Goal: Communication & Community: Answer question/provide support

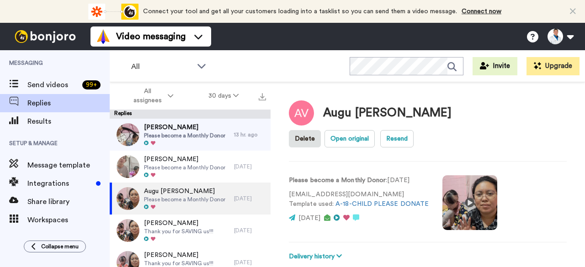
scroll to position [139, 0]
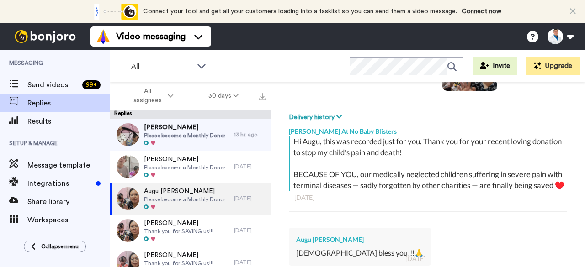
type textarea "x"
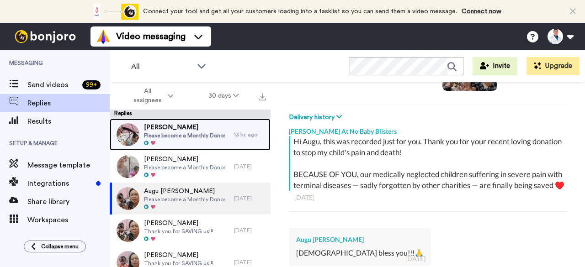
click at [202, 133] on span "Please become a Monthly Donor" at bounding box center [184, 135] width 81 height 7
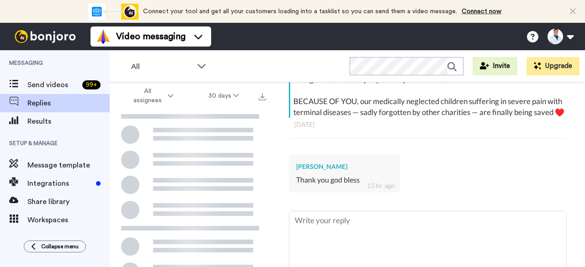
scroll to position [179, 0]
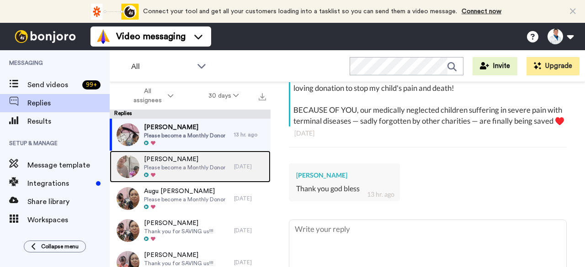
click at [209, 170] on span "Please become a Monthly Donor" at bounding box center [184, 167] width 81 height 7
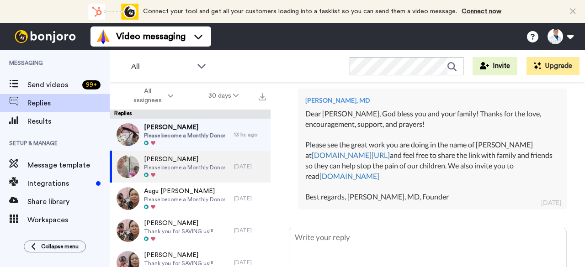
scroll to position [338, 0]
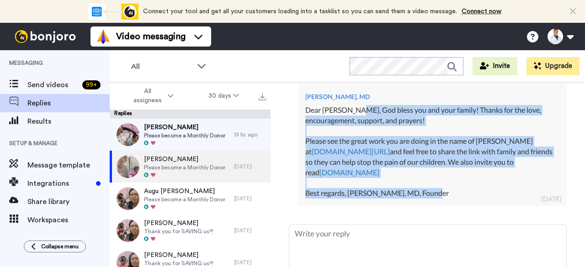
drag, startPoint x: 482, startPoint y: 208, endPoint x: 353, endPoint y: 122, distance: 154.9
click at [353, 122] on div "Dear [PERSON_NAME], God bless you and your family! Thanks for the love, encoura…" at bounding box center [432, 152] width 254 height 94
copy div "[DEMOGRAPHIC_DATA] bless you and your family! Thanks for the love, encouragemen…"
click at [353, 122] on div "Dear [PERSON_NAME], God bless you and your family! Thanks for the love, encoura…" at bounding box center [432, 152] width 254 height 94
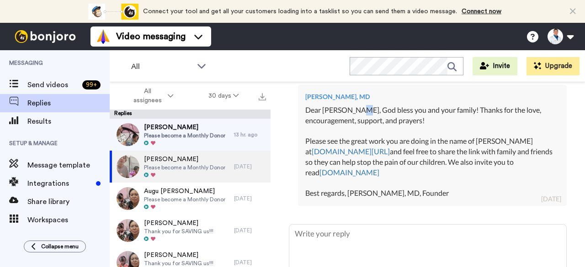
click at [353, 122] on div "Dear [PERSON_NAME], God bless you and your family! Thanks for the love, encoura…" at bounding box center [432, 152] width 254 height 94
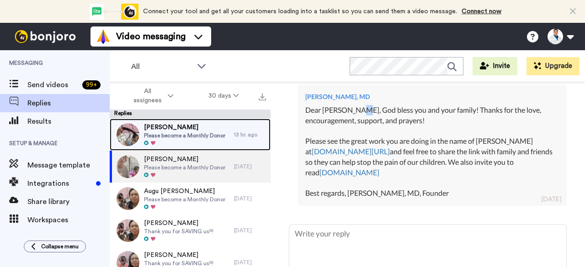
click at [201, 133] on span "Please become a Monthly Donor" at bounding box center [184, 135] width 81 height 7
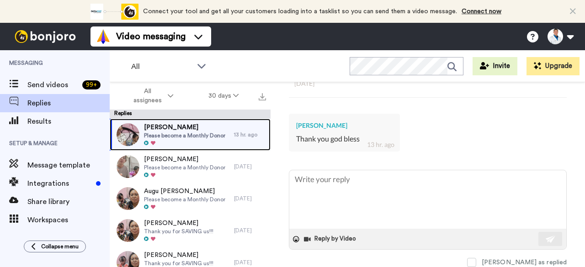
scroll to position [244, 0]
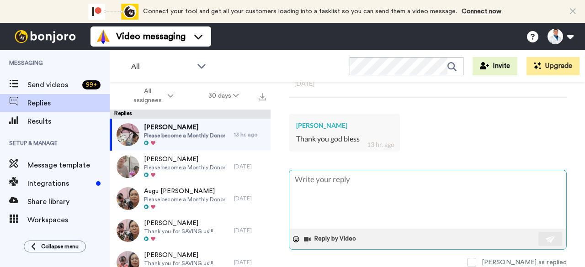
click at [317, 183] on textarea at bounding box center [427, 200] width 277 height 59
type textarea "x"
type textarea "D"
type textarea "x"
type textarea "De"
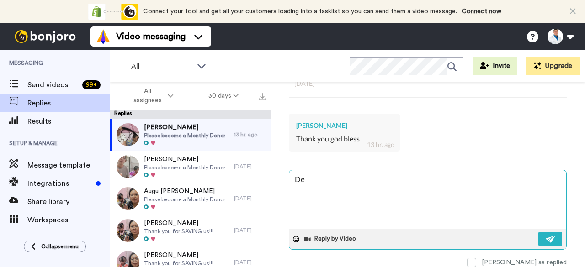
type textarea "x"
type textarea "Der"
type textarea "x"
type textarea "Dera"
type textarea "x"
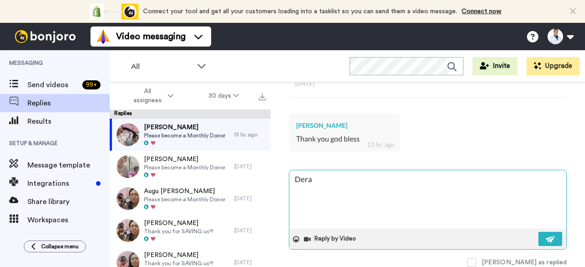
type textarea "Dera"
type textarea "x"
type textarea "Dera"
type textarea "x"
type textarea "Der"
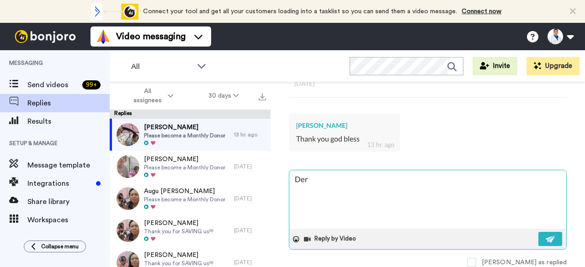
type textarea "x"
type textarea "De"
type textarea "x"
type textarea "Dea"
type textarea "x"
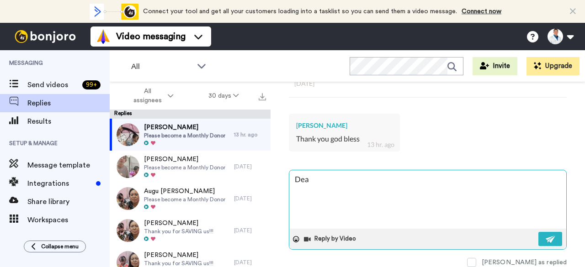
type textarea "Dear"
type textarea "x"
type textarea "Dear"
type textarea "x"
type textarea "Dear J"
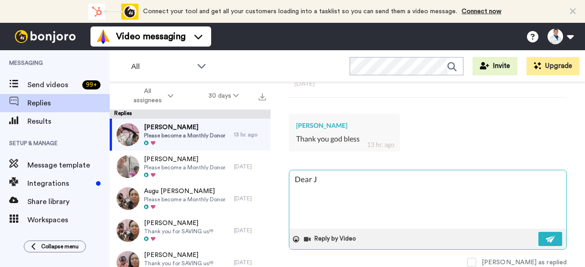
type textarea "x"
type textarea "Dear [PERSON_NAME]"
type textarea "x"
type textarea "Dear [PERSON_NAME]"
type textarea "x"
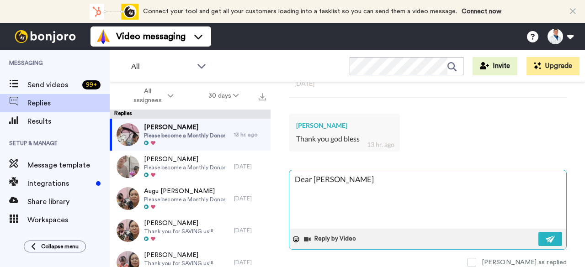
type textarea "Dear [PERSON_NAME]"
type textarea "x"
type textarea "Dear [PERSON_NAME],"
type textarea "x"
type textarea "Dear [PERSON_NAME],"
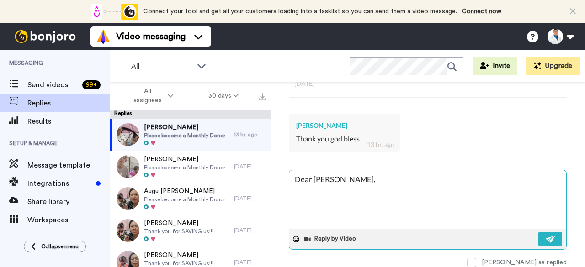
paste textarea "[DEMOGRAPHIC_DATA] bless you and your family! Thanks for the love, encouragemen…"
type textarea "x"
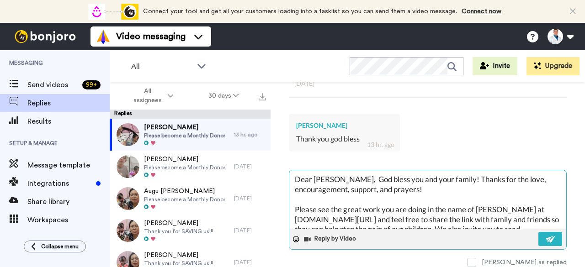
scroll to position [35, 0]
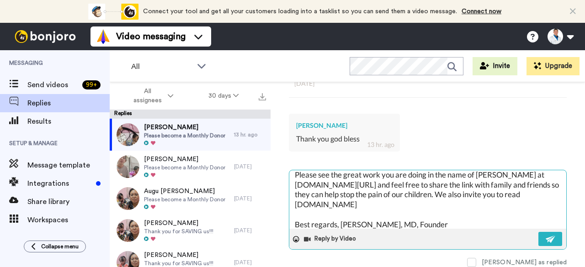
click at [553, 202] on textarea "Dear [PERSON_NAME], God bless you and your family! Thanks for the love, encoura…" at bounding box center [427, 200] width 277 height 59
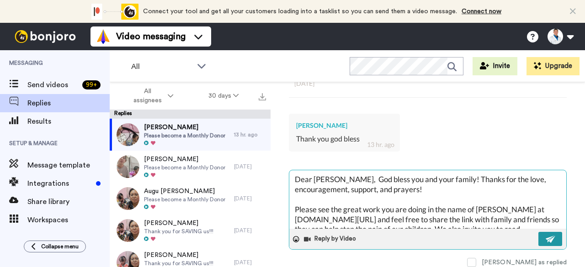
type textarea "Dear [PERSON_NAME], God bless you and your family! Thanks for the love, encoura…"
click at [539, 232] on button at bounding box center [551, 239] width 24 height 14
type textarea "x"
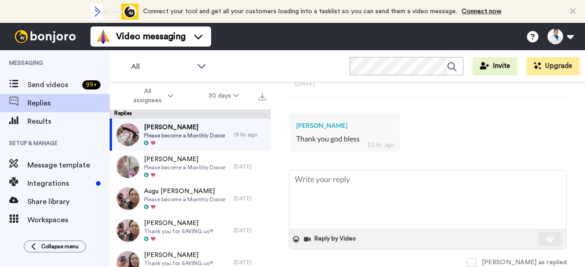
type textarea "x"
